Goal: Navigation & Orientation: Find specific page/section

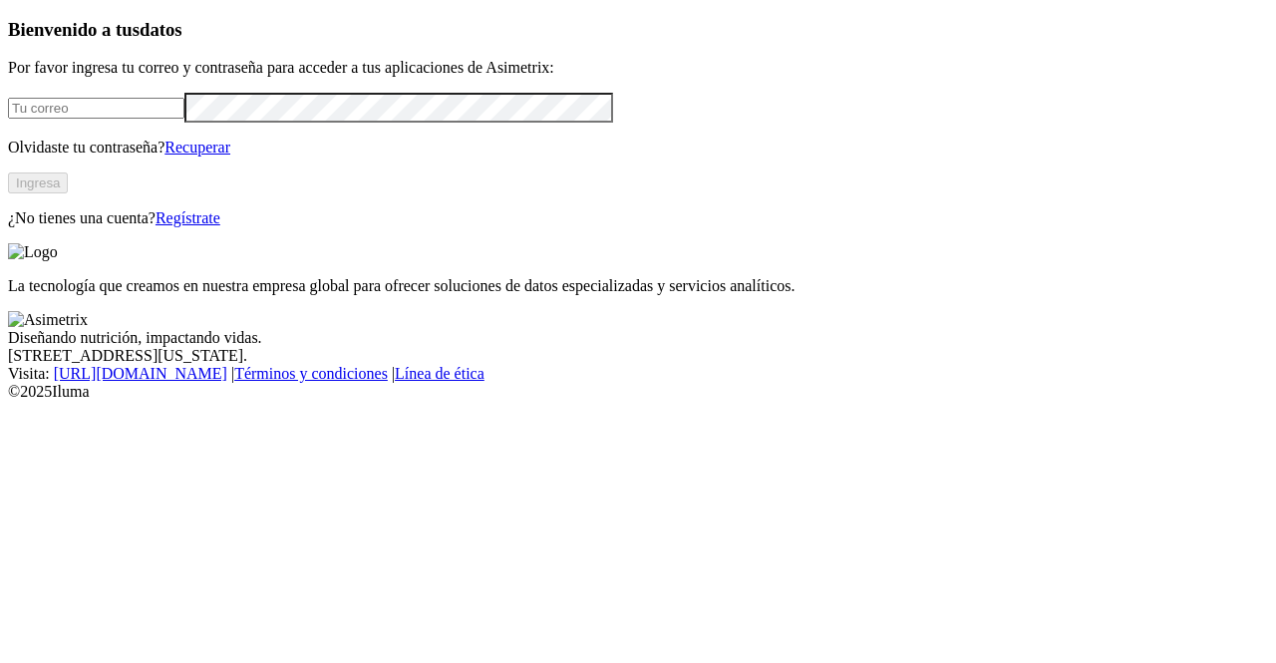
click at [173, 119] on input "email" at bounding box center [96, 108] width 176 height 21
type input "[PERSON_NAME][EMAIL_ADDRESS][PERSON_NAME][DOMAIN_NAME]"
click at [68, 193] on button "Ingresa" at bounding box center [38, 182] width 60 height 21
